Goal: Check status: Check status

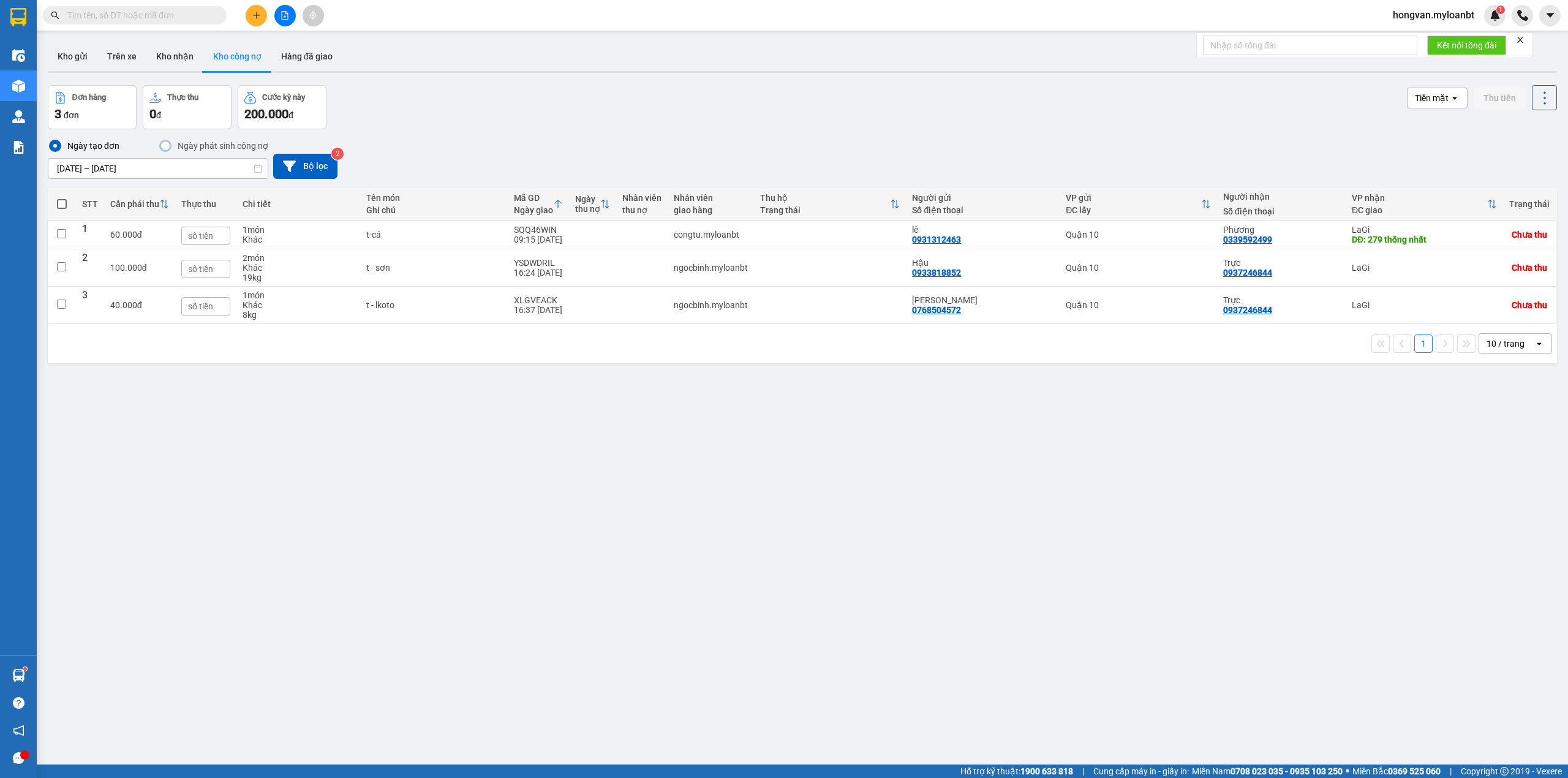
click at [123, 55] on button "Trên xe" at bounding box center [122, 56] width 49 height 29
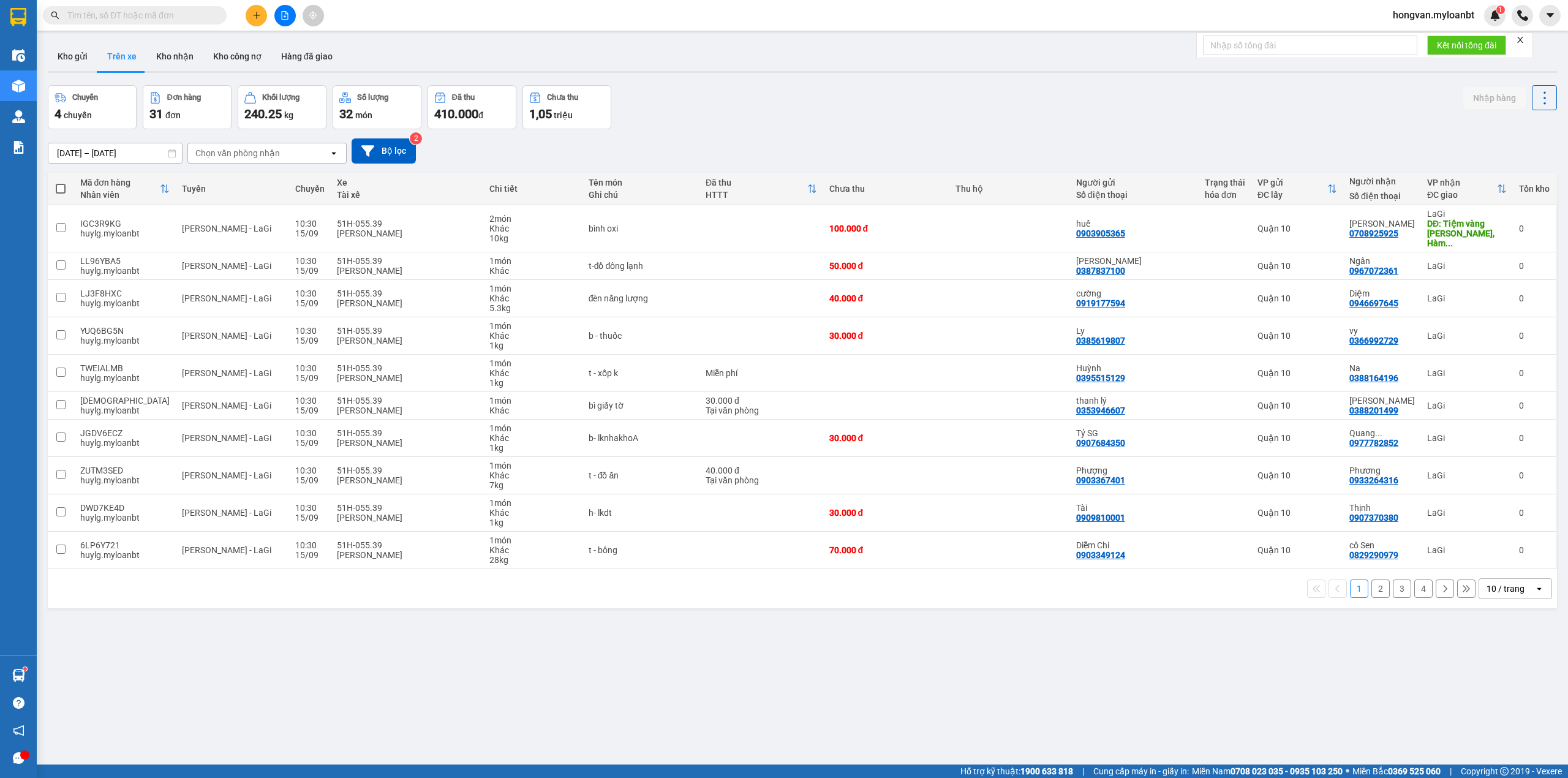
click at [80, 145] on input "[DATE] – [DATE]" at bounding box center [115, 153] width 134 height 20
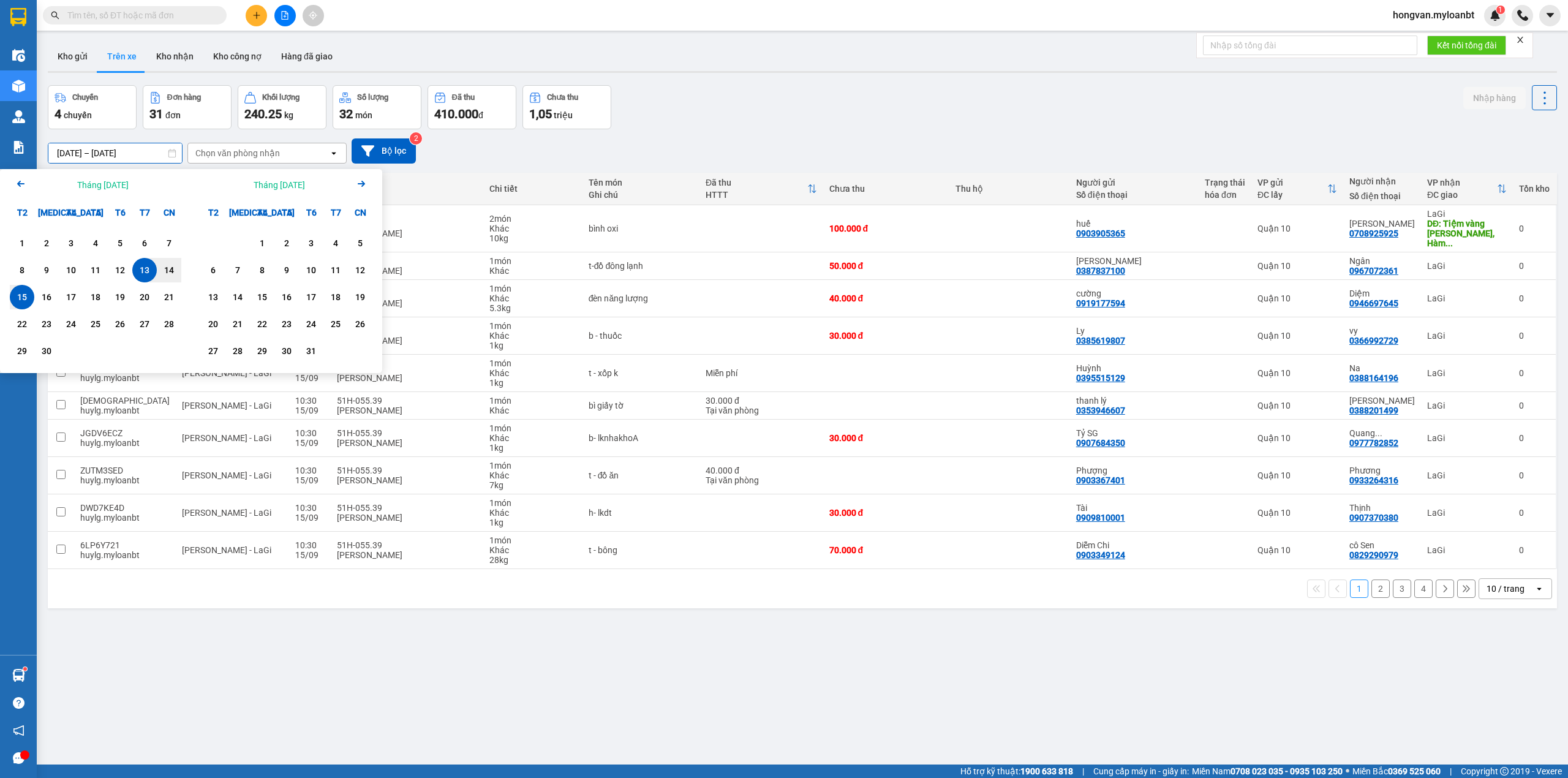
click at [17, 185] on icon "Arrow Left" at bounding box center [21, 184] width 15 height 15
click at [122, 239] on div "1" at bounding box center [120, 243] width 17 height 15
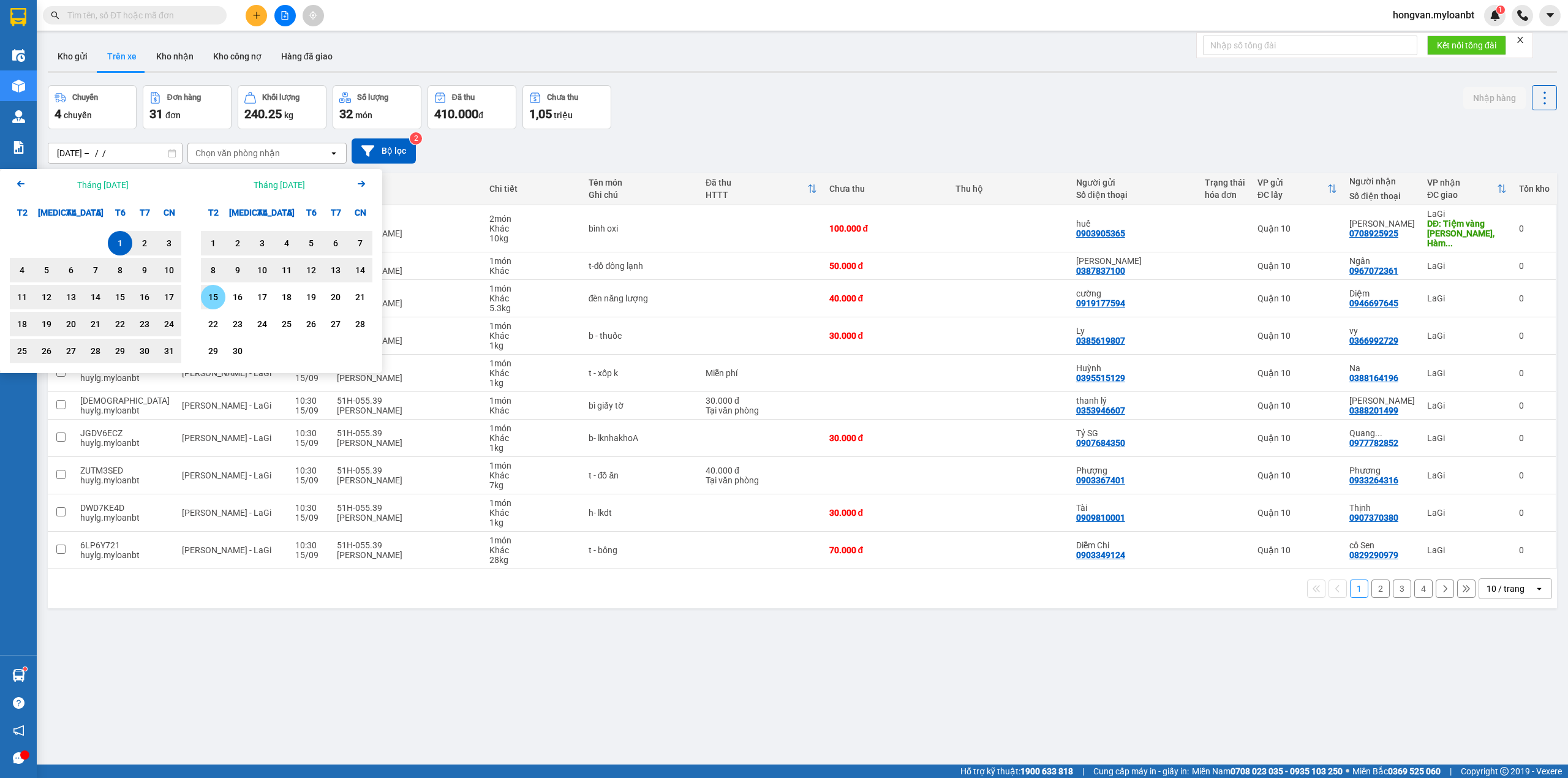
click at [205, 295] on div "15" at bounding box center [213, 297] width 17 height 15
type input "[DATE] – [DATE]"
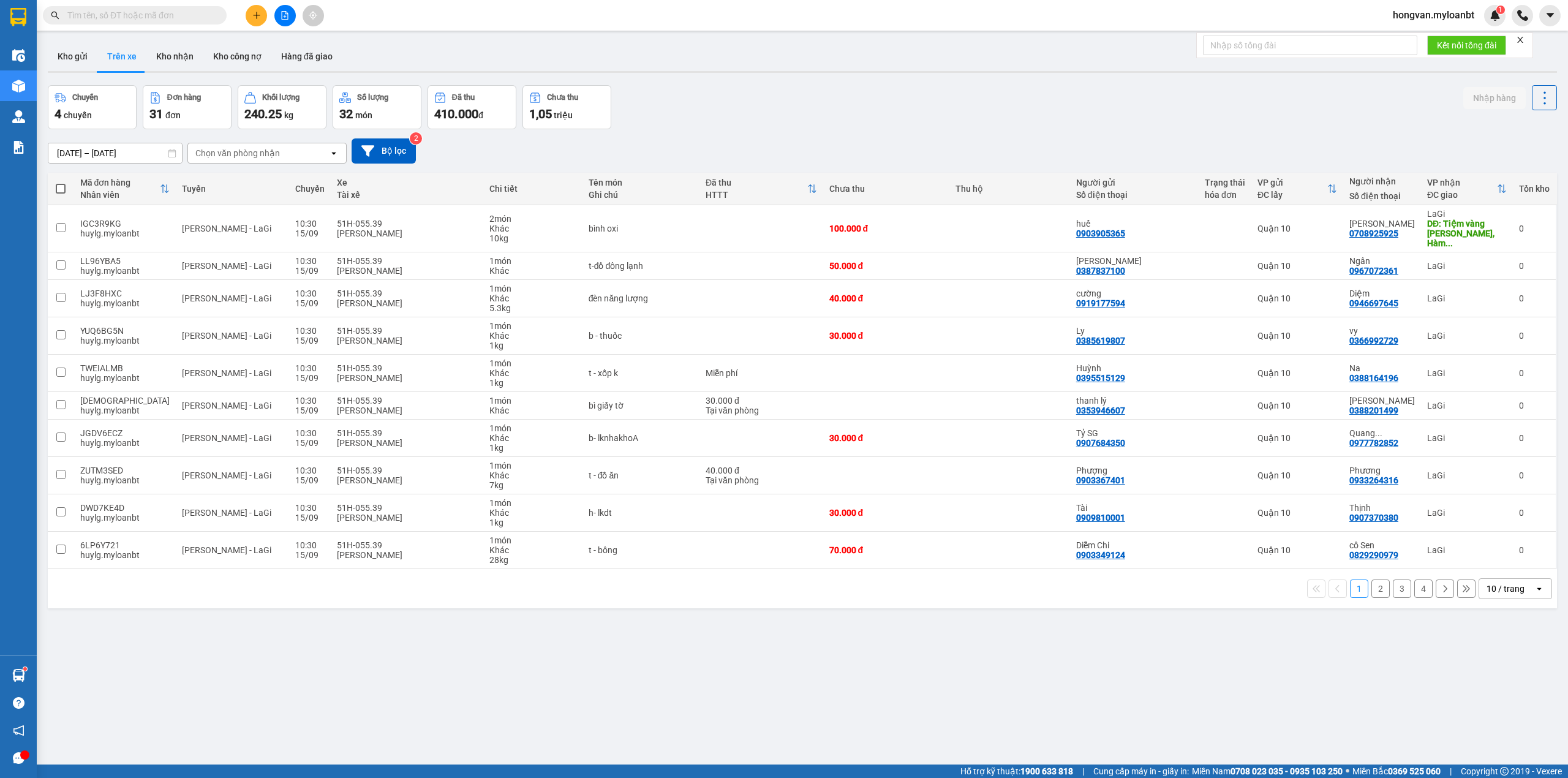
click at [1500, 588] on div "10 / trang" at bounding box center [1505, 588] width 38 height 12
click at [1475, 716] on div "100 / trang" at bounding box center [1503, 718] width 74 height 22
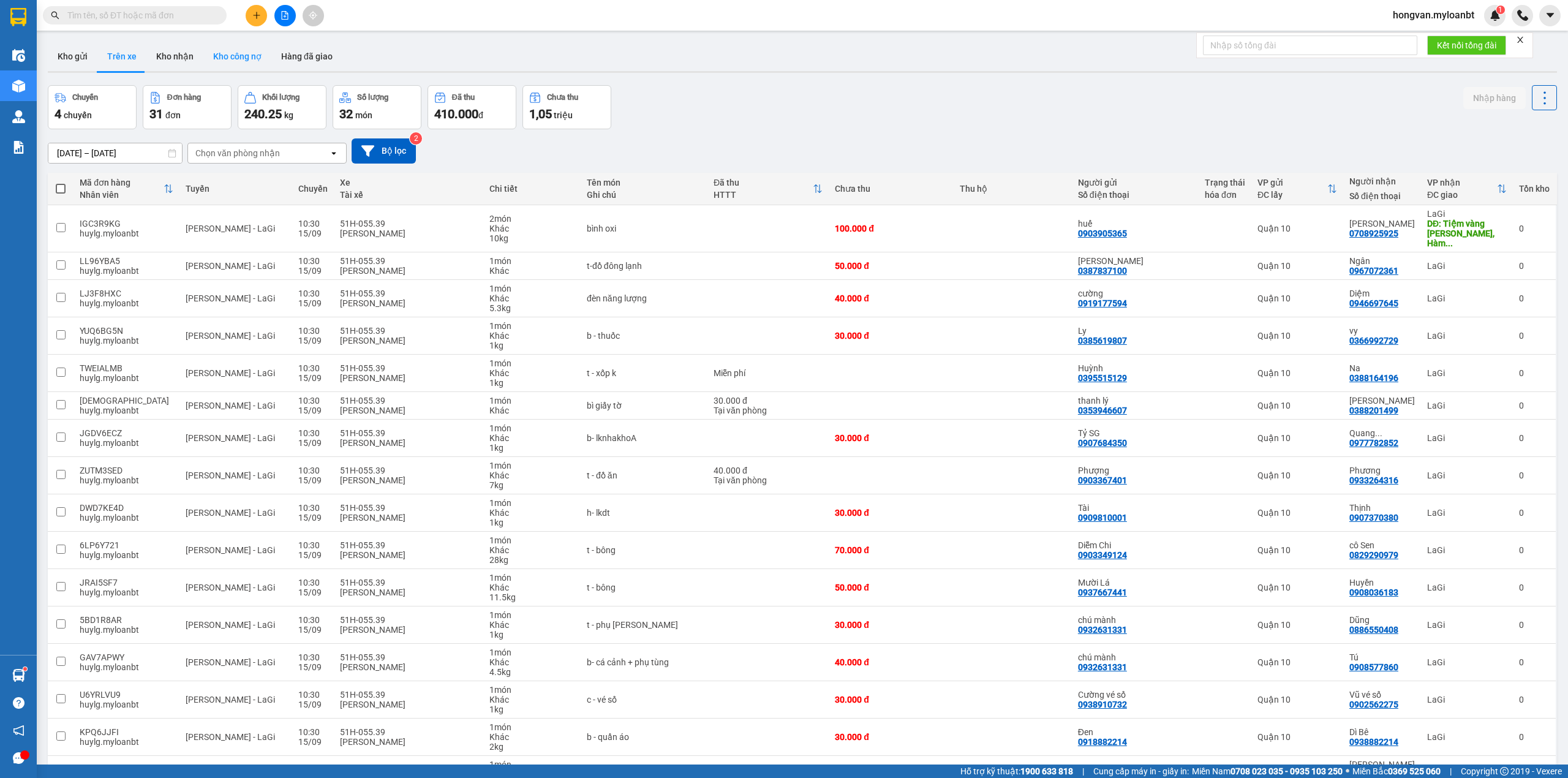
click at [248, 52] on button "Kho công nợ" at bounding box center [237, 56] width 68 height 29
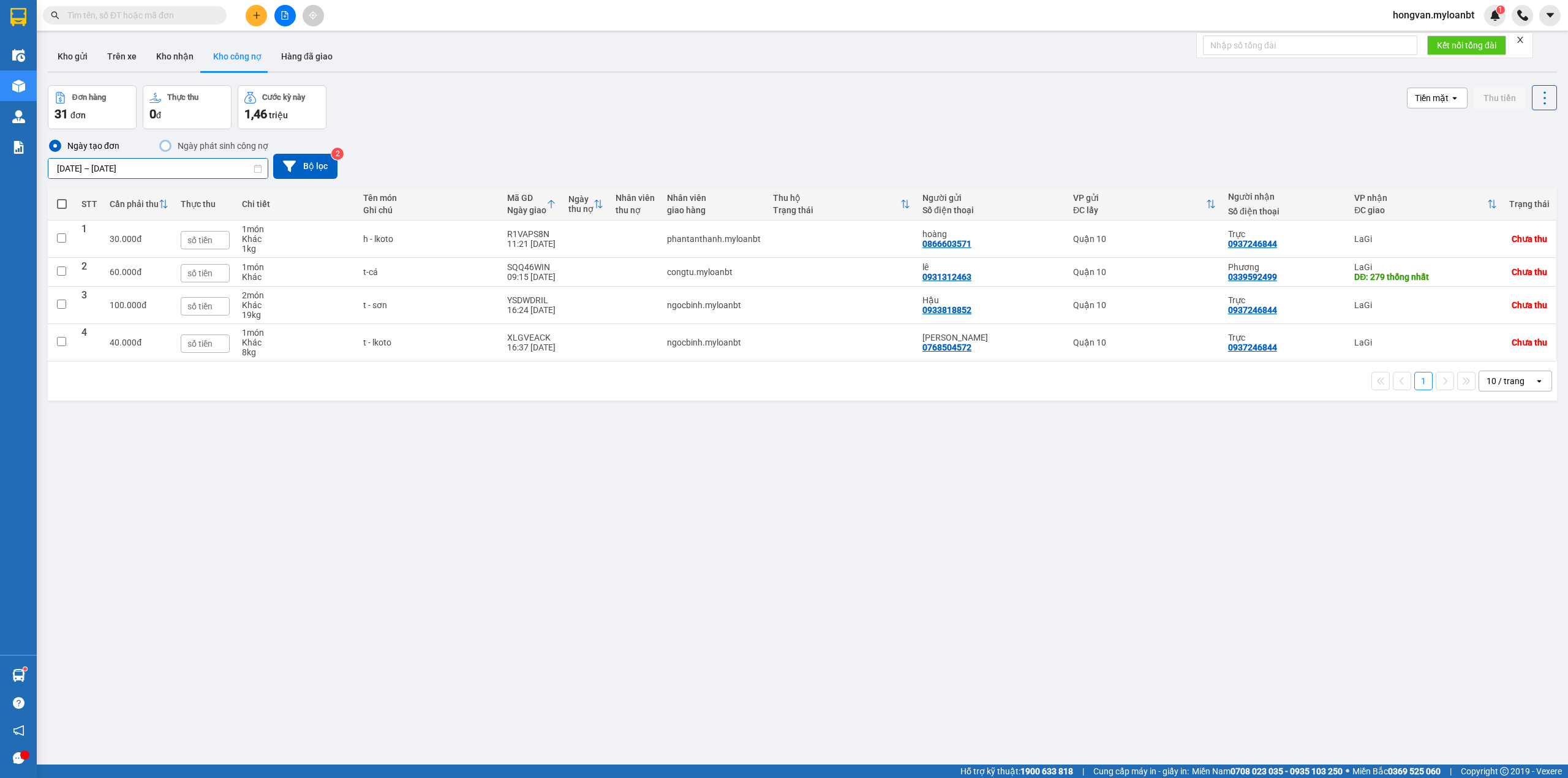
click at [72, 167] on input "[DATE] – [DATE]" at bounding box center [158, 168] width 219 height 20
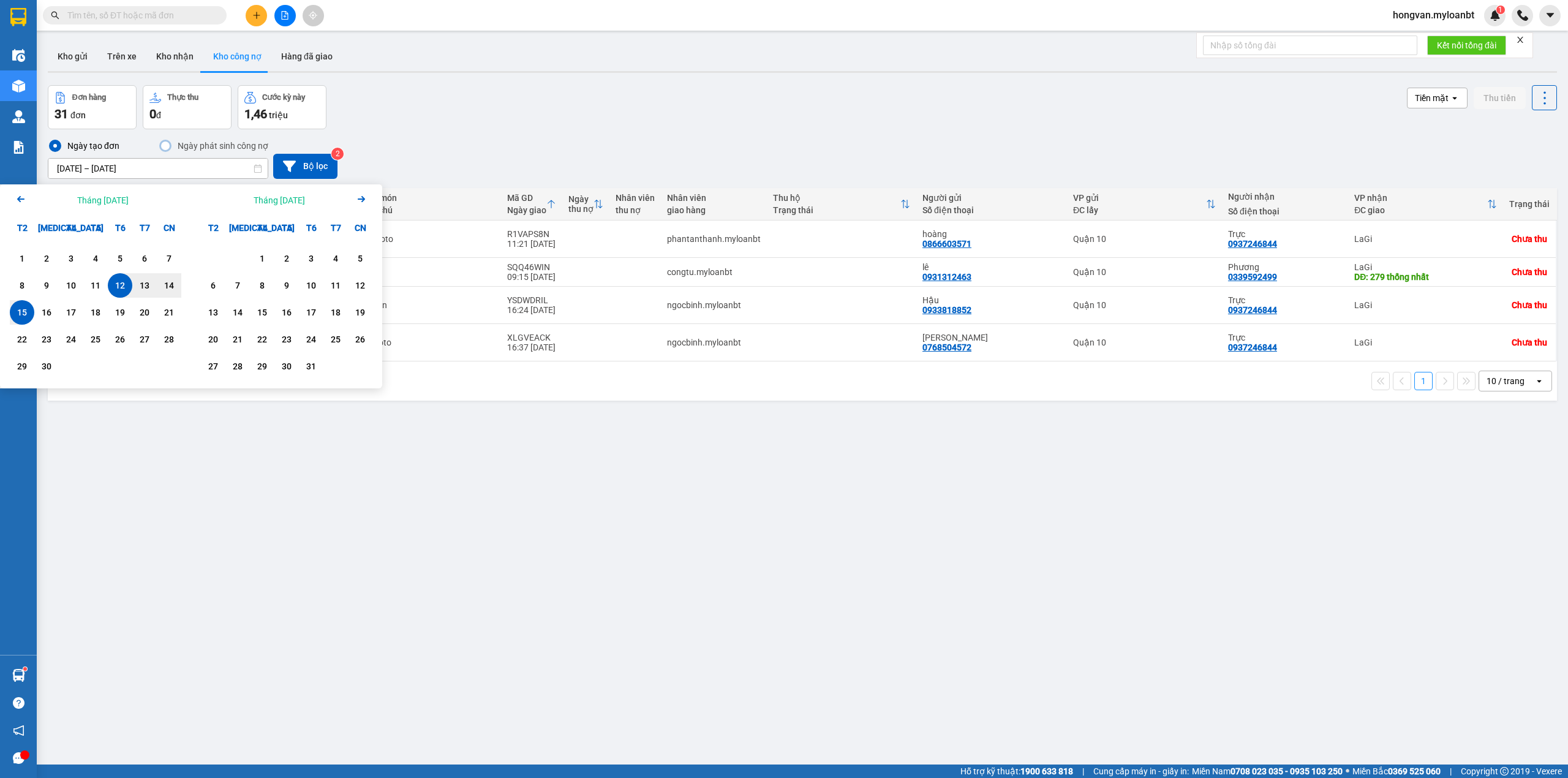
click at [20, 202] on icon "Arrow Left" at bounding box center [21, 200] width 15 height 15
click at [124, 260] on div "1" at bounding box center [120, 259] width 17 height 15
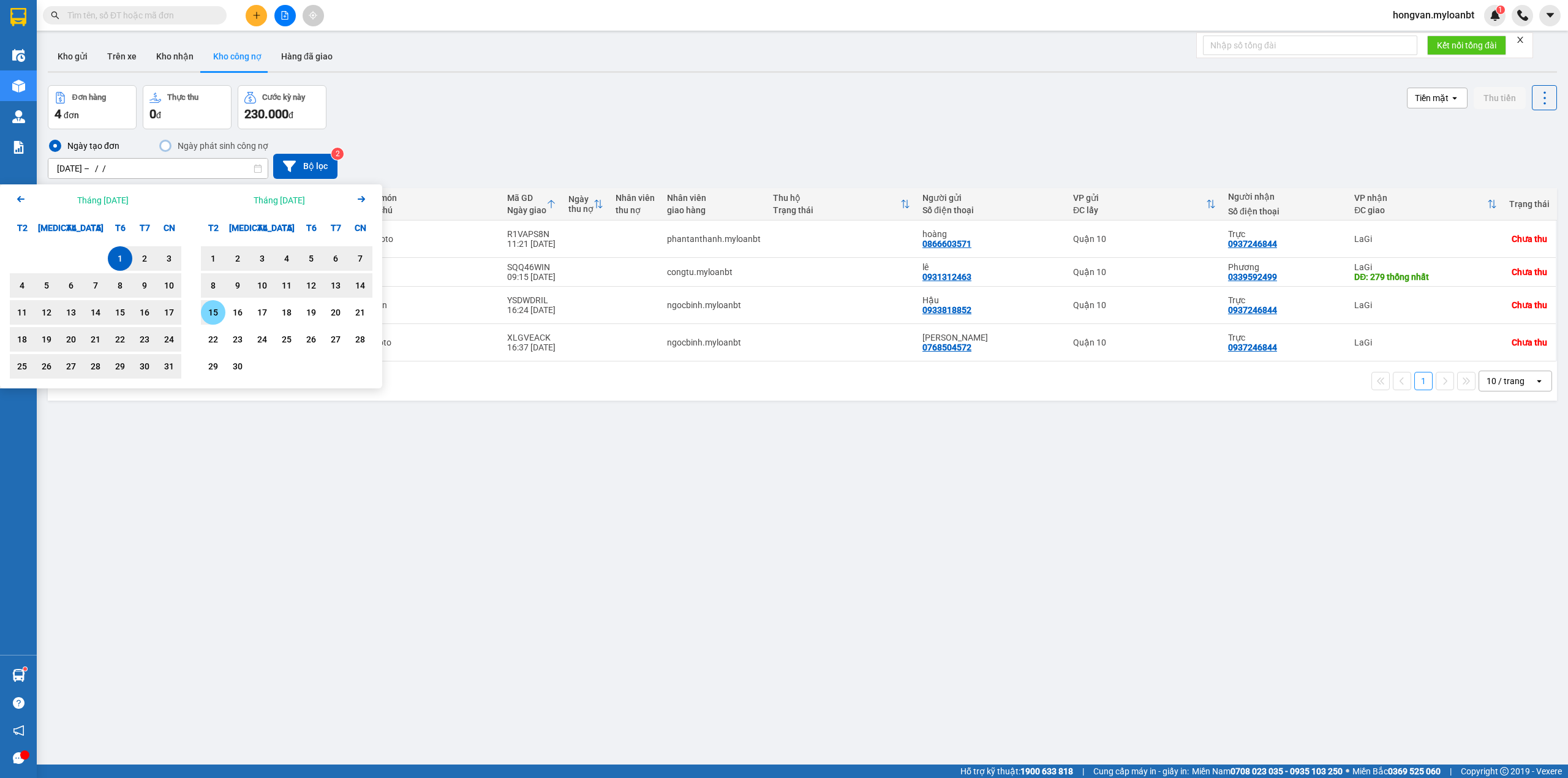
click at [215, 308] on div "15" at bounding box center [213, 313] width 17 height 15
type input "[DATE] – [DATE]"
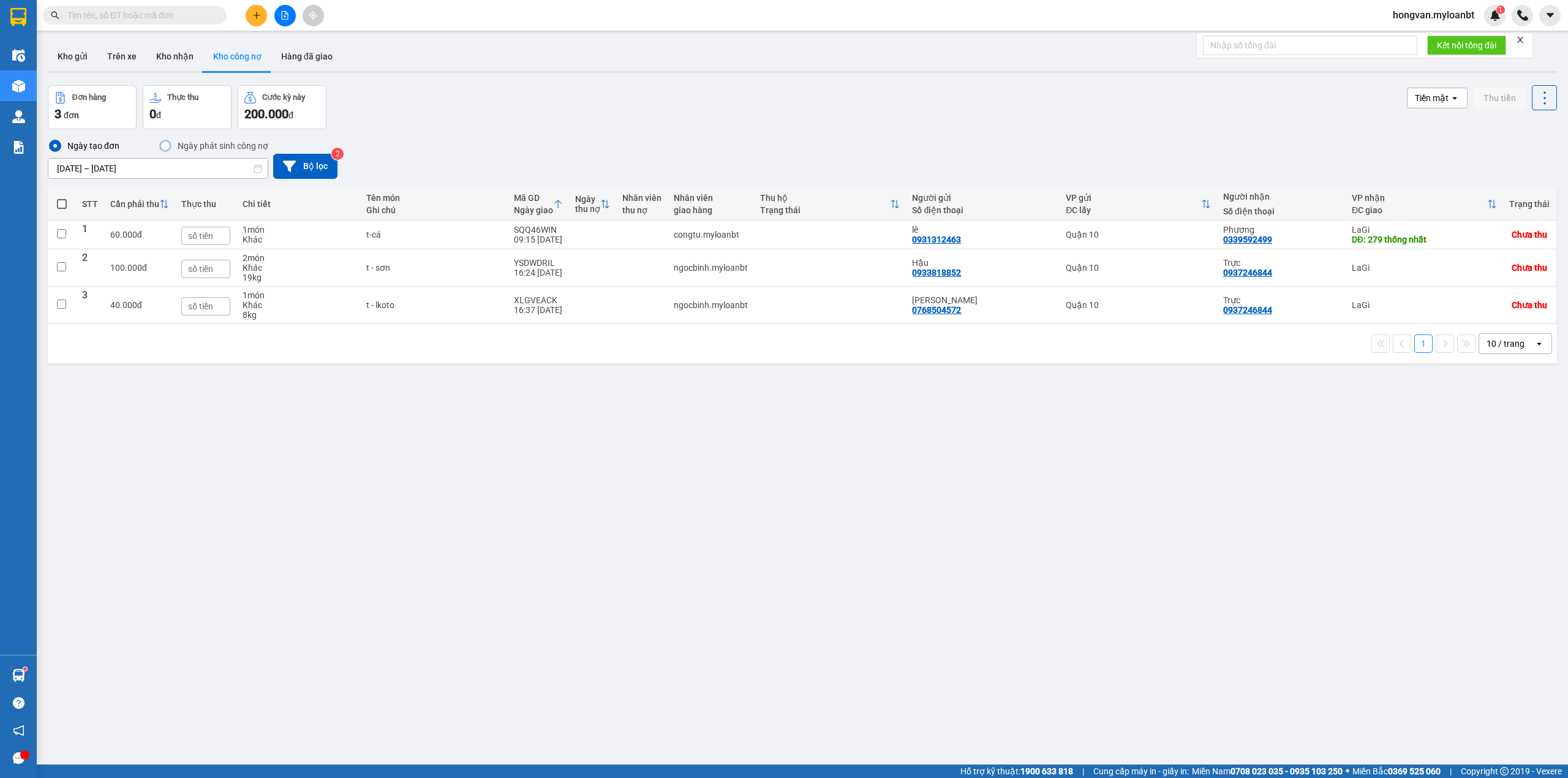
click at [419, 485] on div "ver 1.8.143 Kho gửi Trên xe Kho nhận Kho công nợ Hàng đã giao Đơn hàng 3 đơn Th…" at bounding box center [802, 425] width 1519 height 778
click at [62, 59] on button "Kho gửi" at bounding box center [73, 56] width 50 height 29
